Goal: Task Accomplishment & Management: Manage account settings

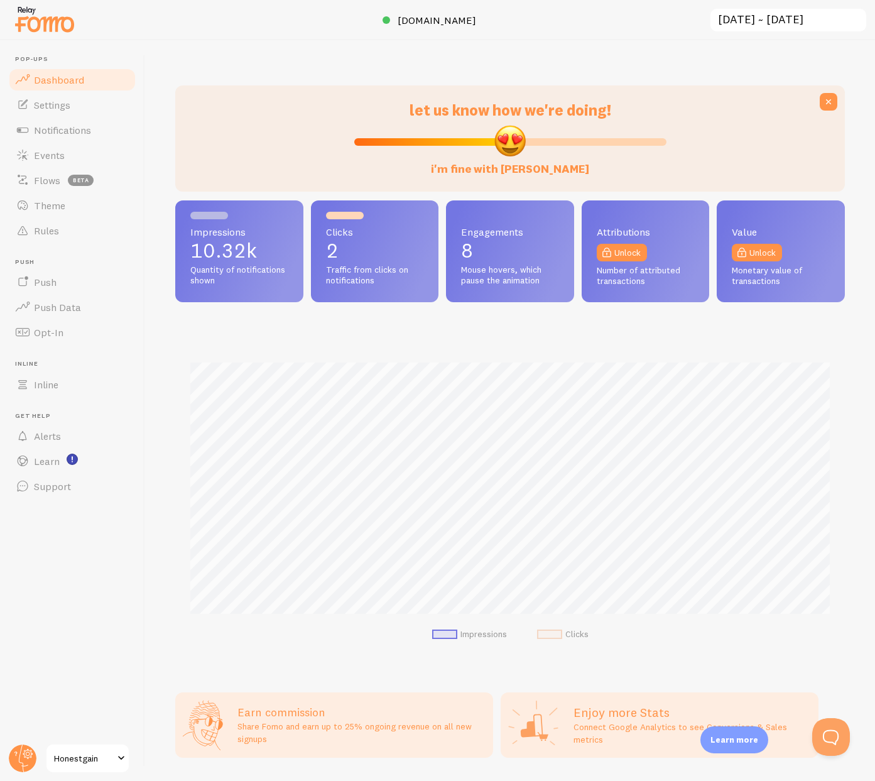
scroll to position [330, 669]
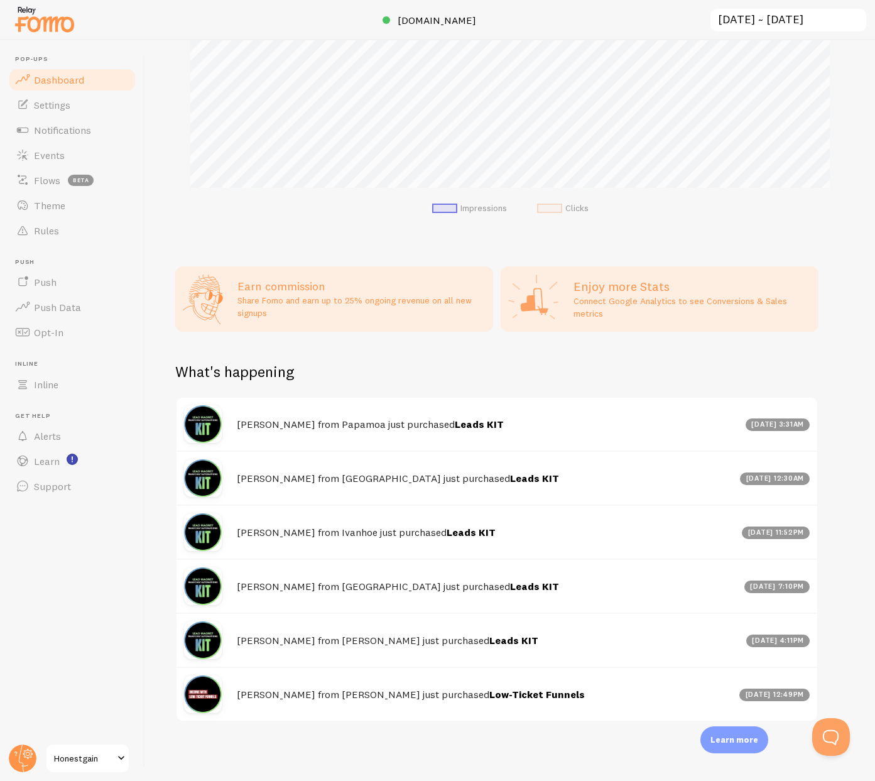
scroll to position [427, 0]
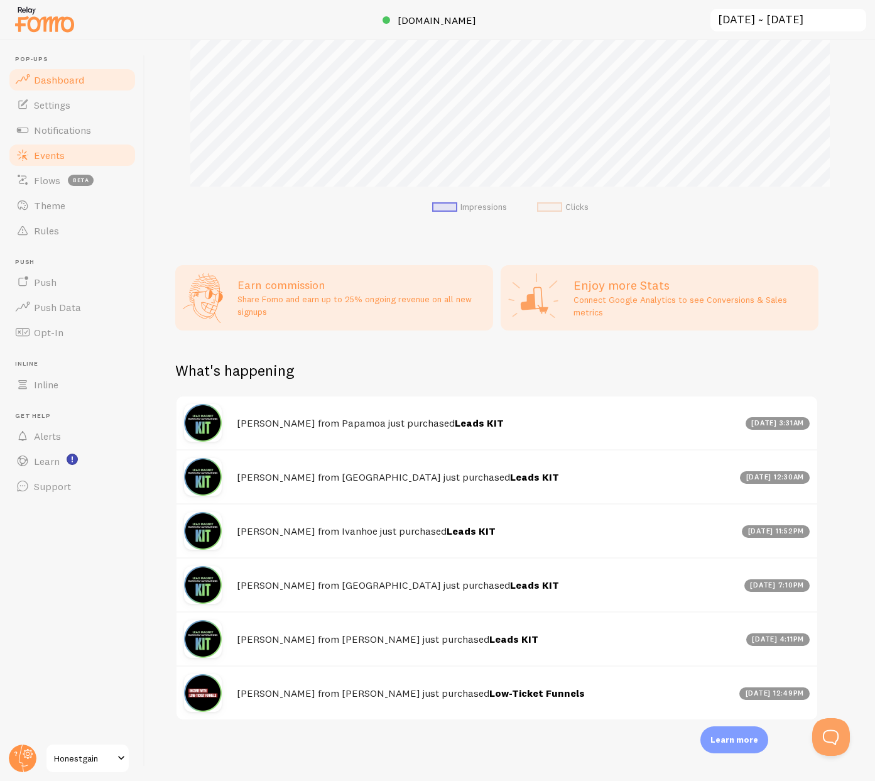
click at [54, 151] on span "Events" at bounding box center [49, 155] width 31 height 13
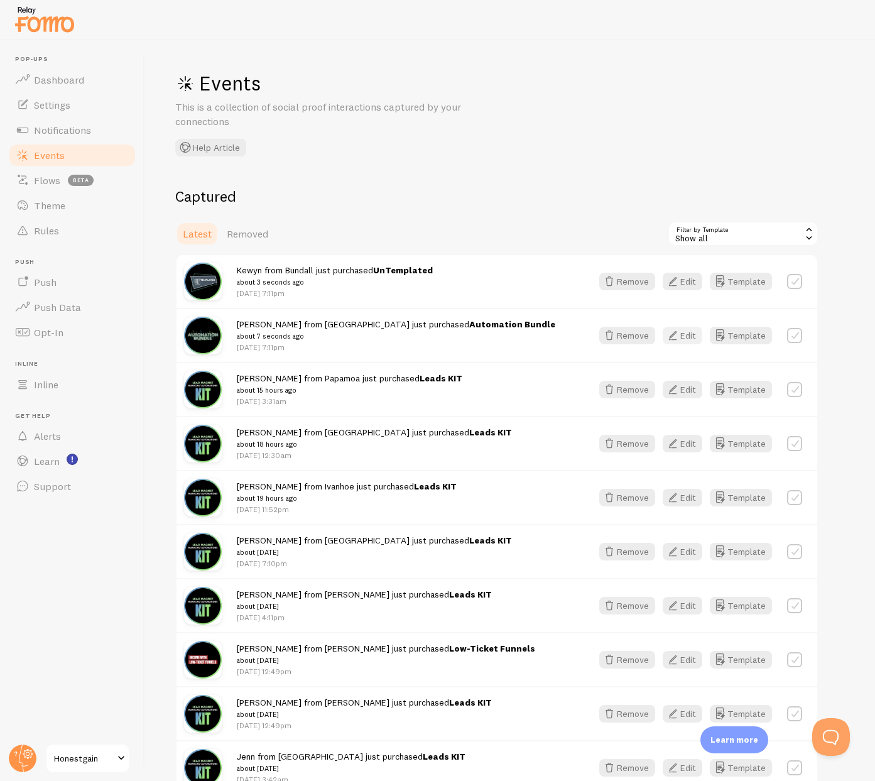
click at [680, 340] on icon "button" at bounding box center [672, 335] width 15 height 15
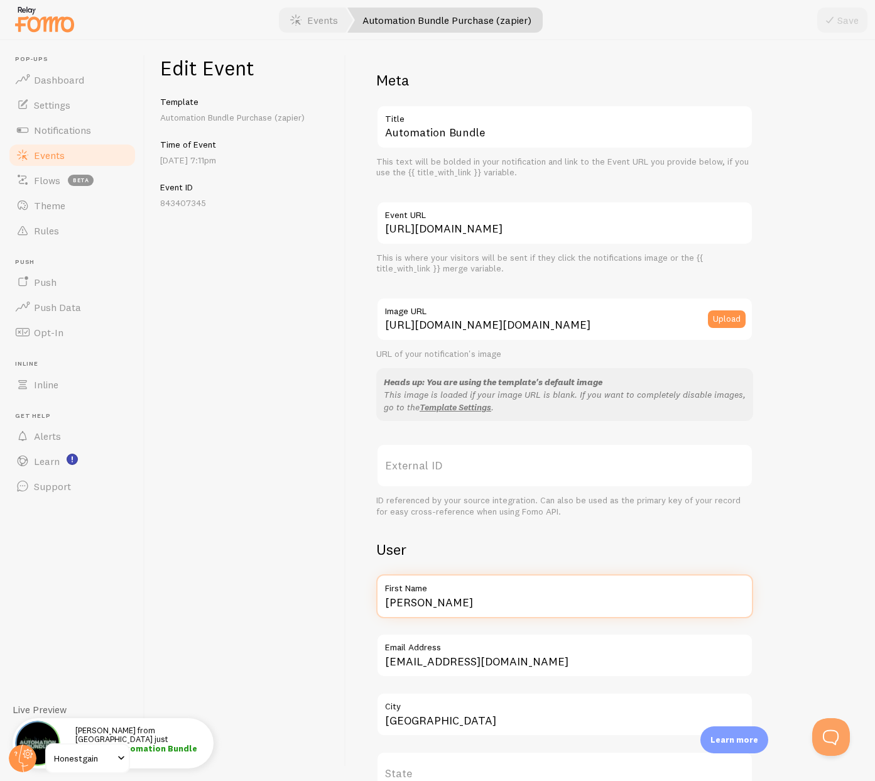
click at [432, 604] on input "John" at bounding box center [564, 596] width 377 height 44
click at [433, 602] on input "John" at bounding box center [564, 596] width 377 height 44
type input "Danica"
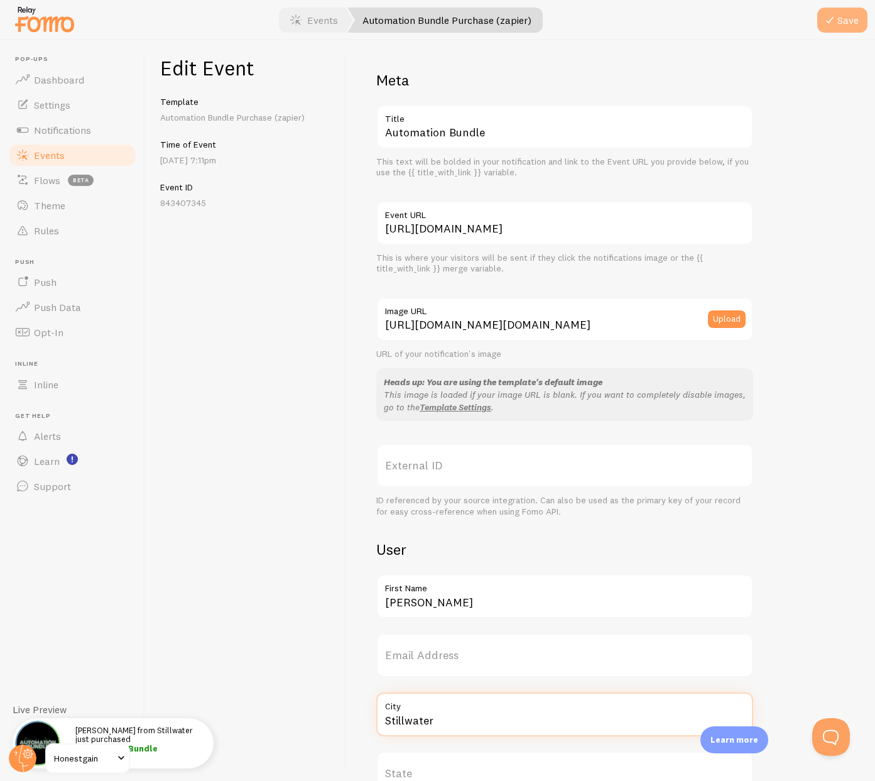
type input "Stillwater"
drag, startPoint x: 847, startPoint y: 28, endPoint x: 833, endPoint y: 35, distance: 15.7
click at [847, 28] on button "Save" at bounding box center [842, 20] width 50 height 25
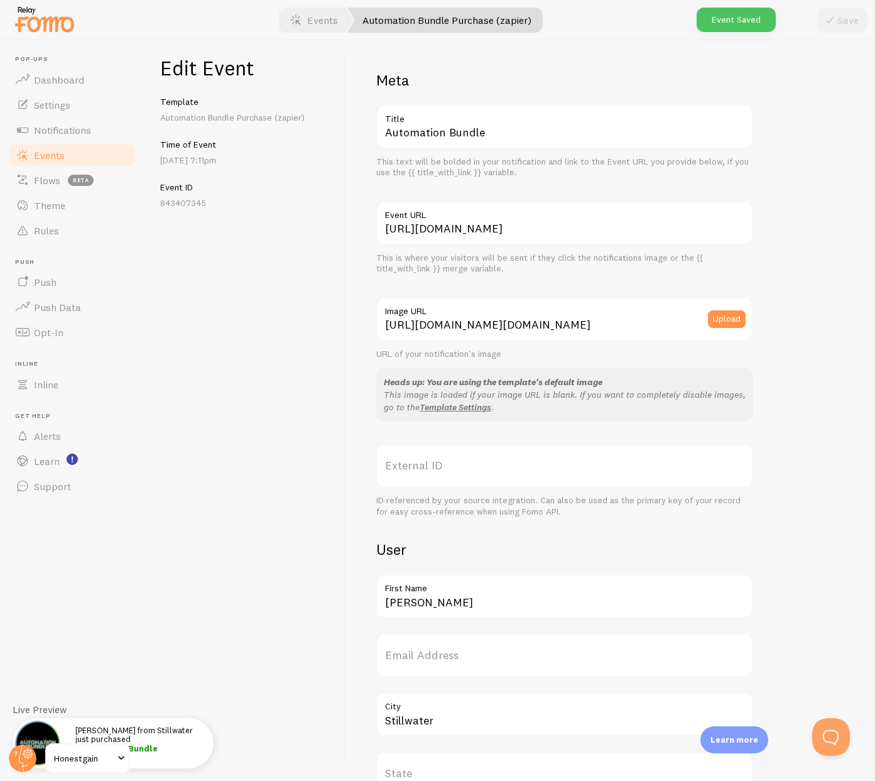
click at [47, 153] on span "Events" at bounding box center [49, 155] width 31 height 13
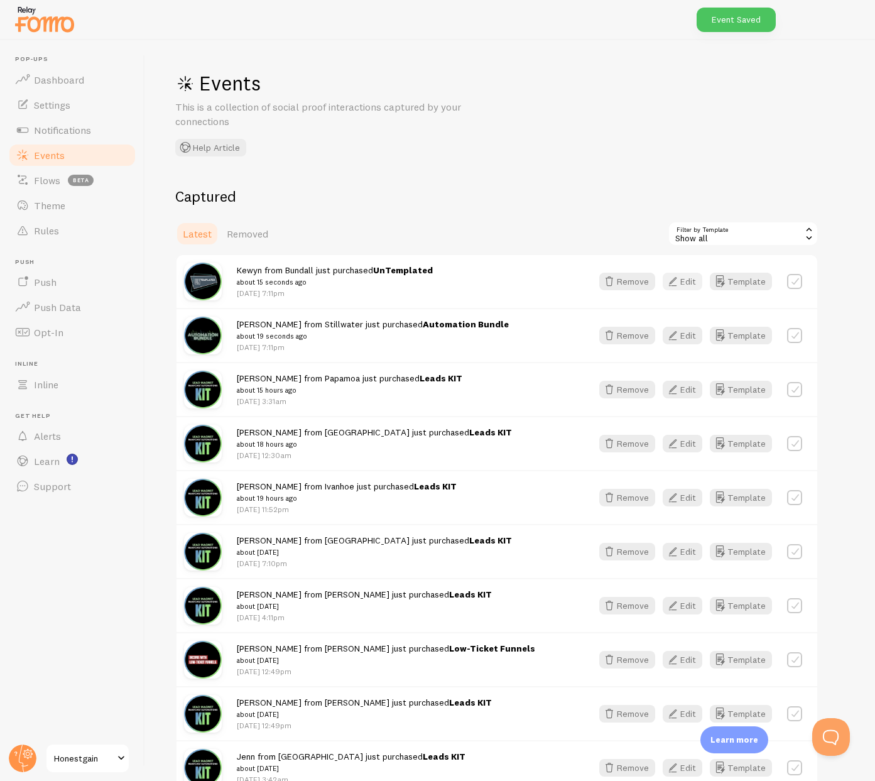
click at [691, 283] on button "Edit" at bounding box center [683, 282] width 40 height 18
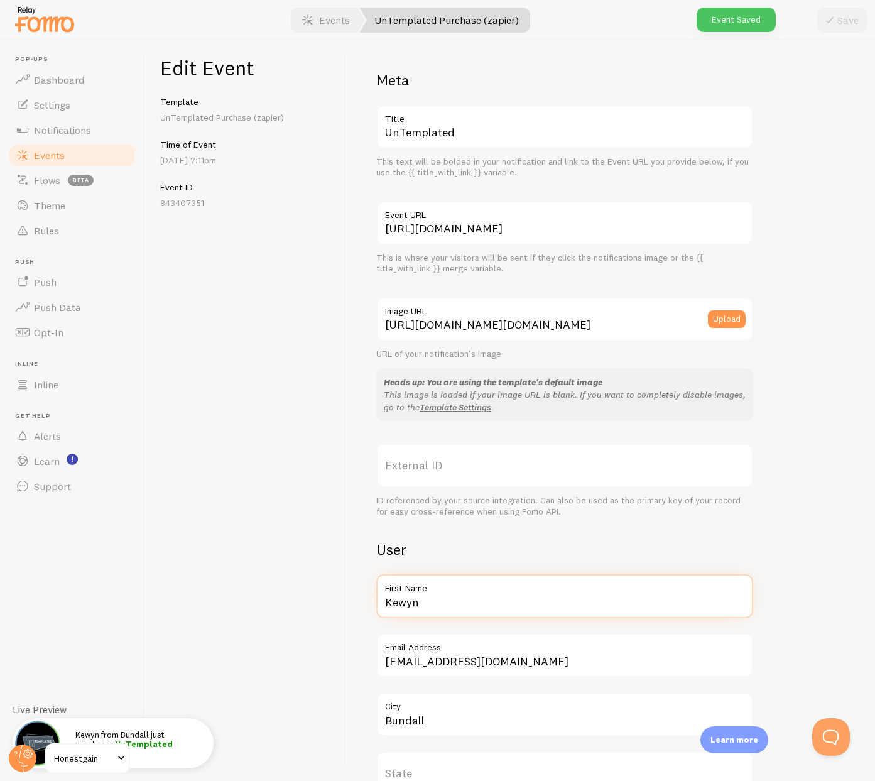
click at [424, 600] on input "Kewyn" at bounding box center [564, 596] width 377 height 44
type input "Danica"
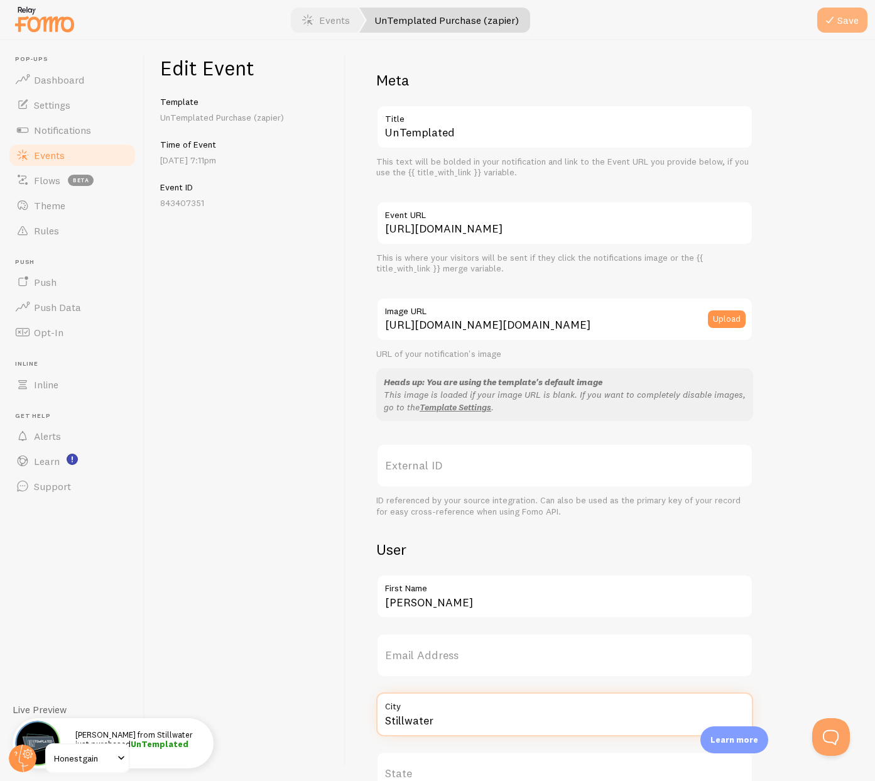
type input "Stillwater"
click at [830, 24] on icon "submit" at bounding box center [829, 20] width 15 height 15
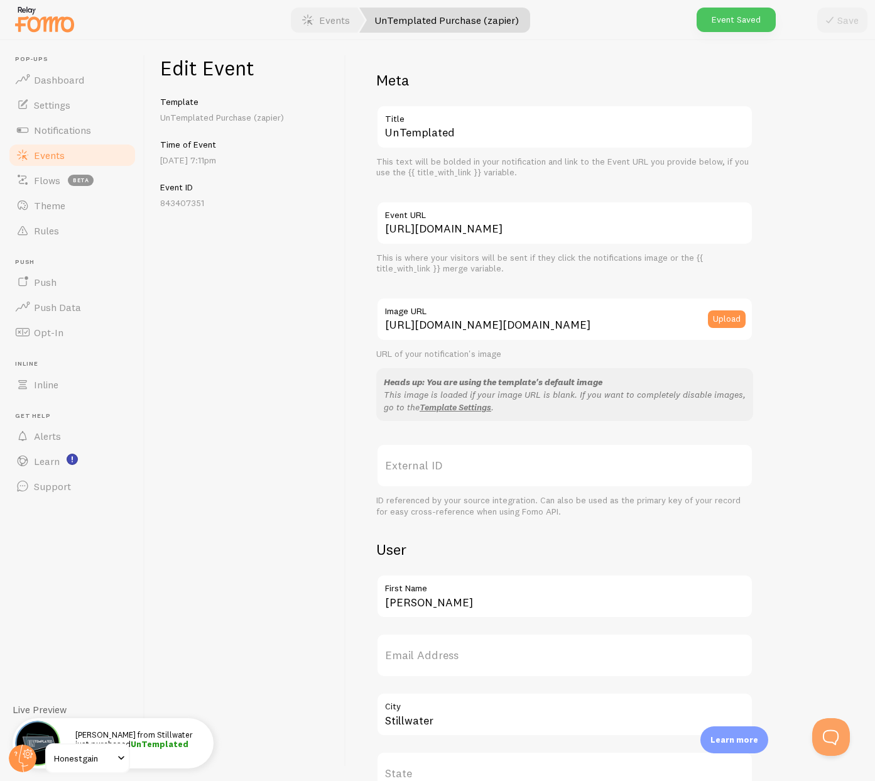
click at [57, 159] on span "Events" at bounding box center [49, 155] width 31 height 13
